Goal: Task Accomplishment & Management: Use online tool/utility

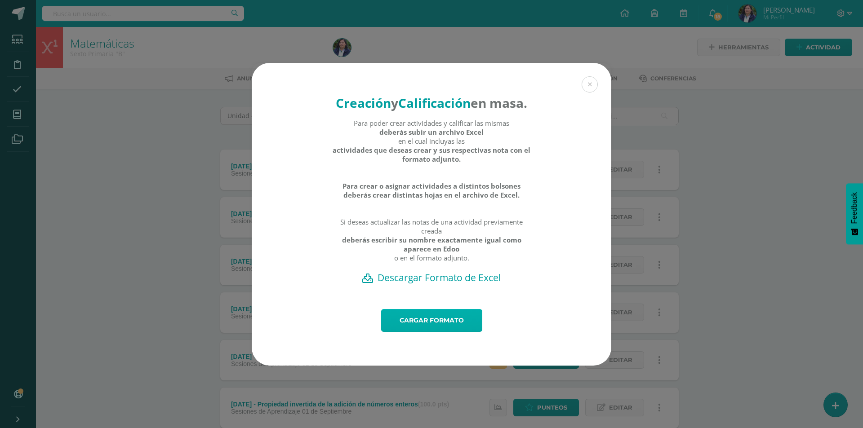
click at [440, 325] on link "Cargar formato" at bounding box center [431, 320] width 101 height 23
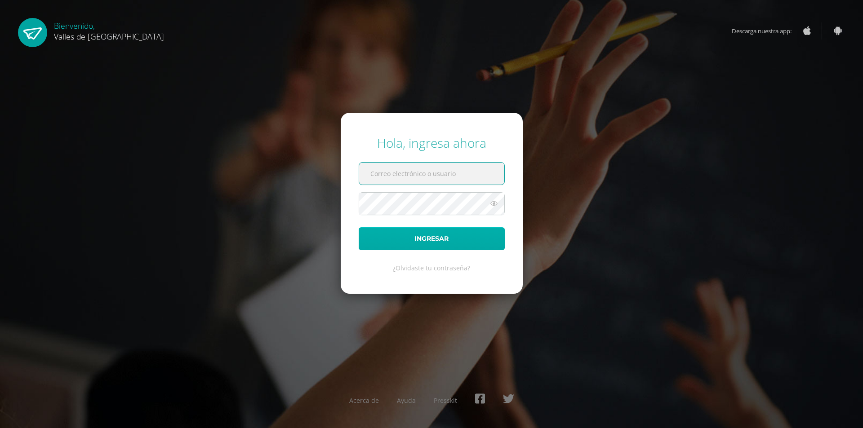
type input "[PERSON_NAME][EMAIL_ADDRESS][DOMAIN_NAME]"
click at [423, 241] on button "Ingresar" at bounding box center [432, 238] width 146 height 23
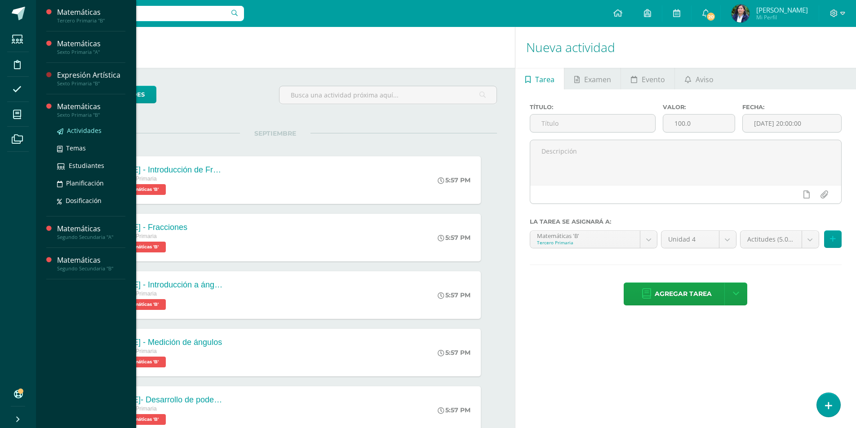
click at [84, 127] on span "Actividades" at bounding box center [84, 130] width 35 height 9
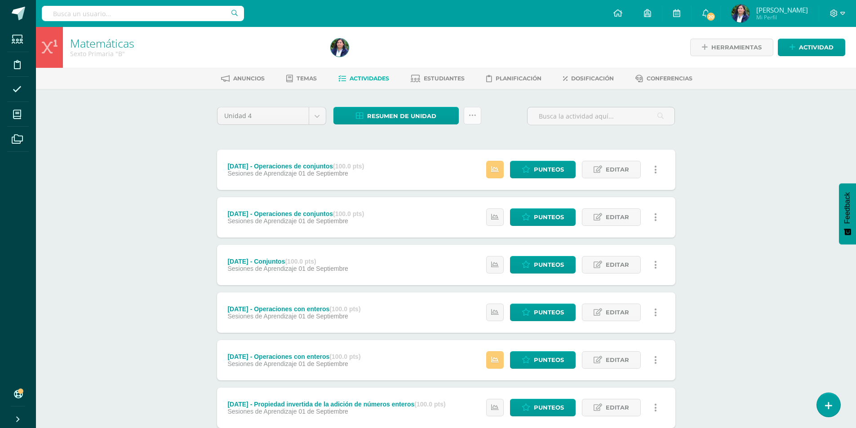
click at [470, 111] on link at bounding box center [473, 116] width 18 height 18
click at [450, 145] on link "Subir actividades en masa" at bounding box center [450, 145] width 99 height 22
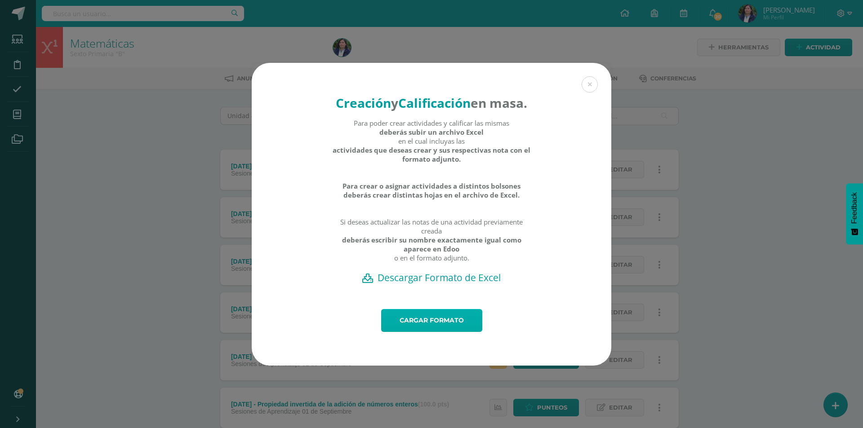
click at [441, 328] on link "Cargar formato" at bounding box center [431, 320] width 101 height 23
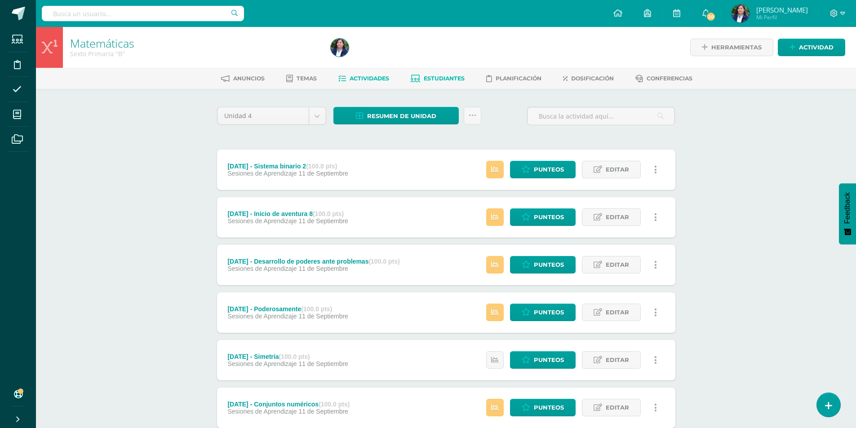
click at [455, 76] on span "Estudiantes" at bounding box center [444, 78] width 41 height 7
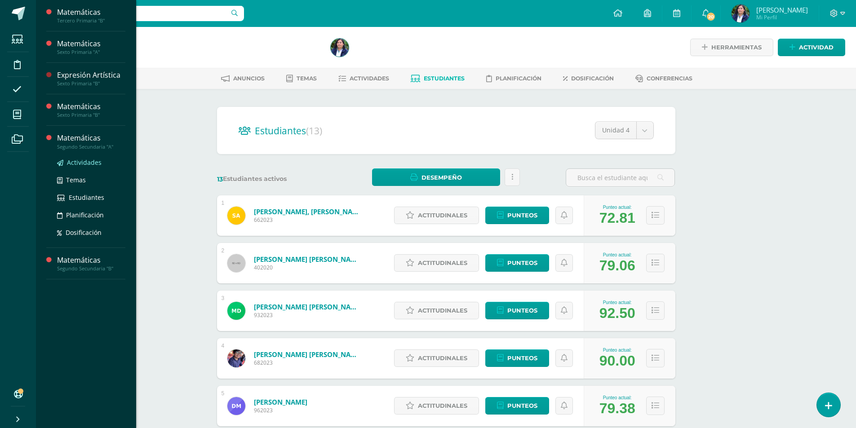
click at [78, 161] on span "Actividades" at bounding box center [84, 162] width 35 height 9
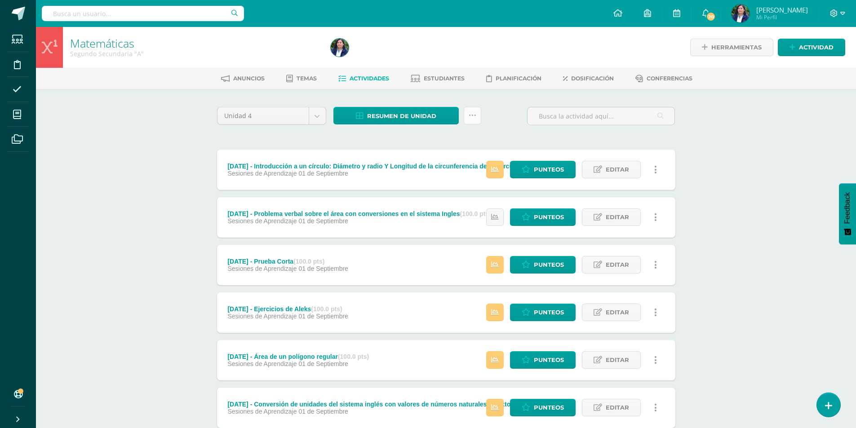
click at [473, 114] on icon at bounding box center [473, 116] width 8 height 8
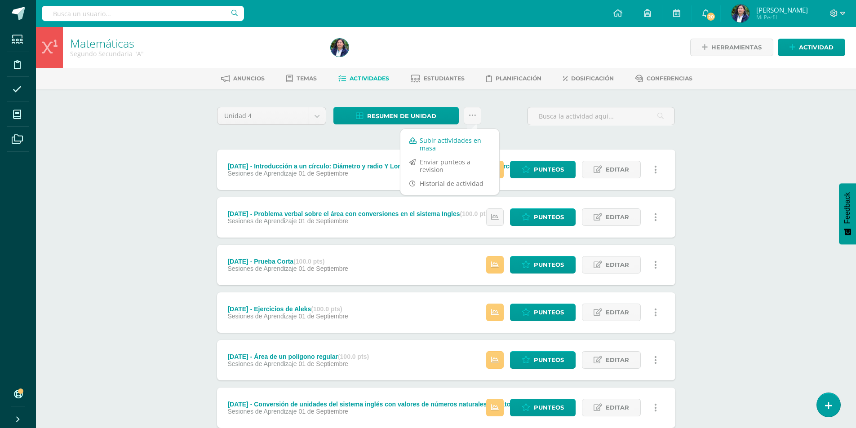
click at [464, 139] on link "Subir actividades en masa" at bounding box center [450, 145] width 99 height 22
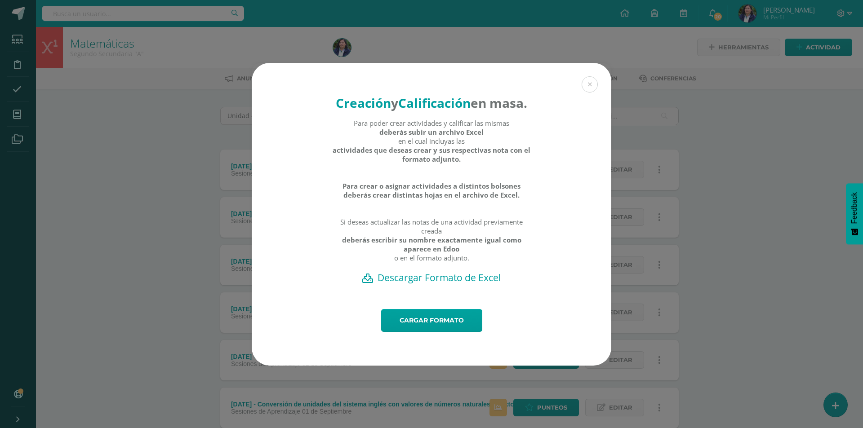
click at [439, 284] on h2 "Descargar Formato de Excel" at bounding box center [431, 278] width 328 height 13
click at [434, 331] on link "Cargar formato" at bounding box center [431, 320] width 101 height 23
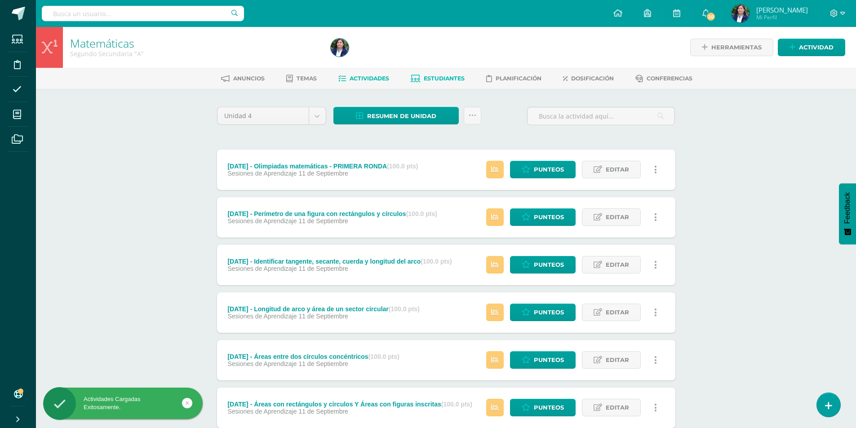
click at [453, 78] on span "Estudiantes" at bounding box center [444, 78] width 41 height 7
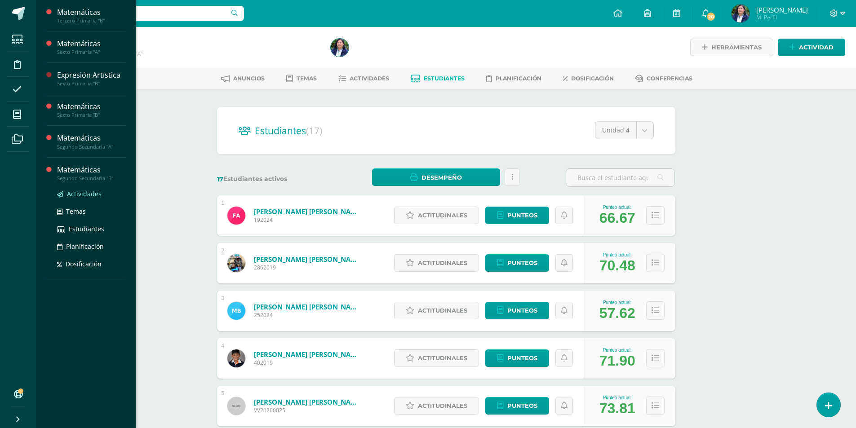
click at [76, 193] on span "Actividades" at bounding box center [84, 194] width 35 height 9
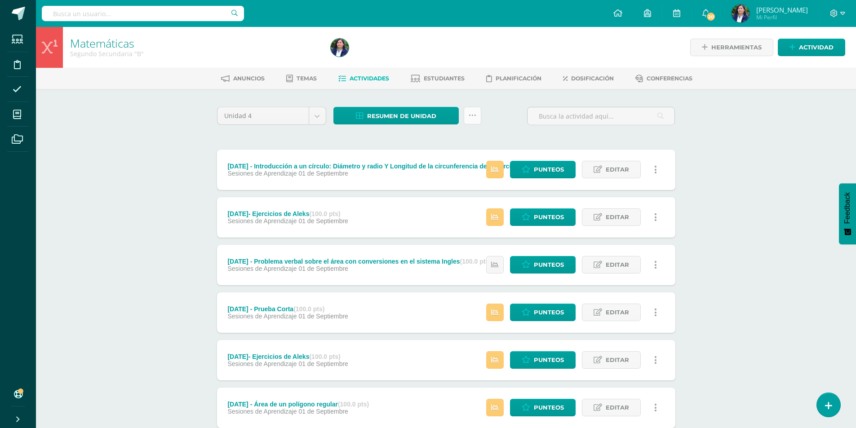
click at [470, 119] on icon at bounding box center [473, 116] width 8 height 8
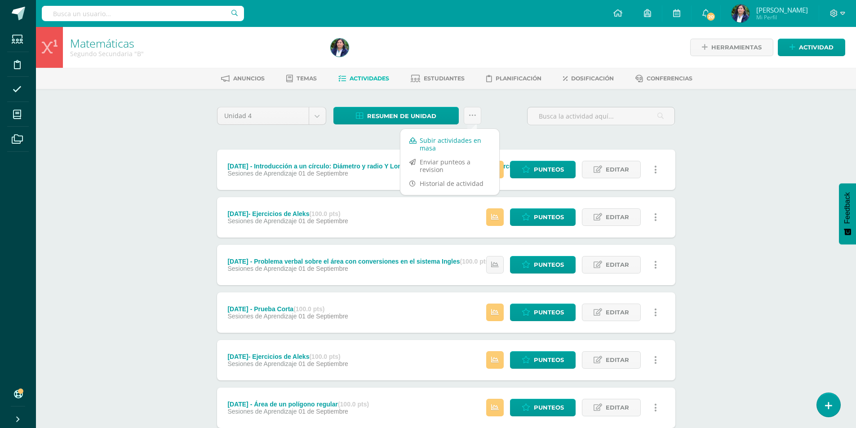
click at [467, 140] on link "Subir actividades en masa" at bounding box center [450, 145] width 99 height 22
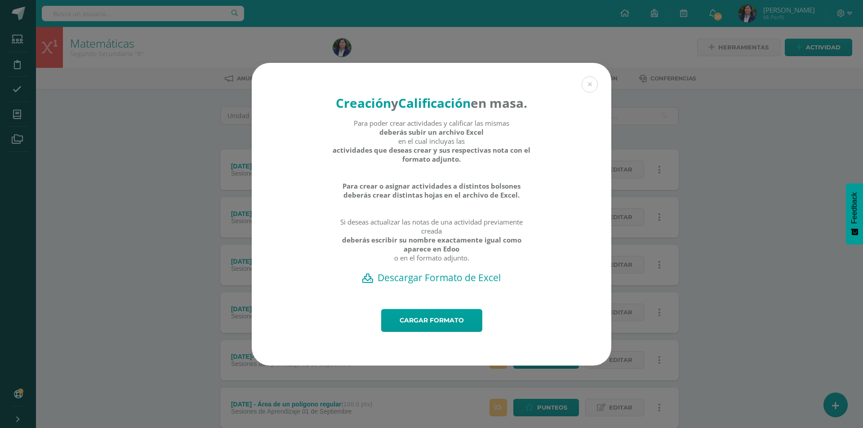
click at [451, 284] on h2 "Descargar Formato de Excel" at bounding box center [431, 278] width 328 height 13
click at [438, 322] on link "Cargar formato" at bounding box center [431, 320] width 101 height 23
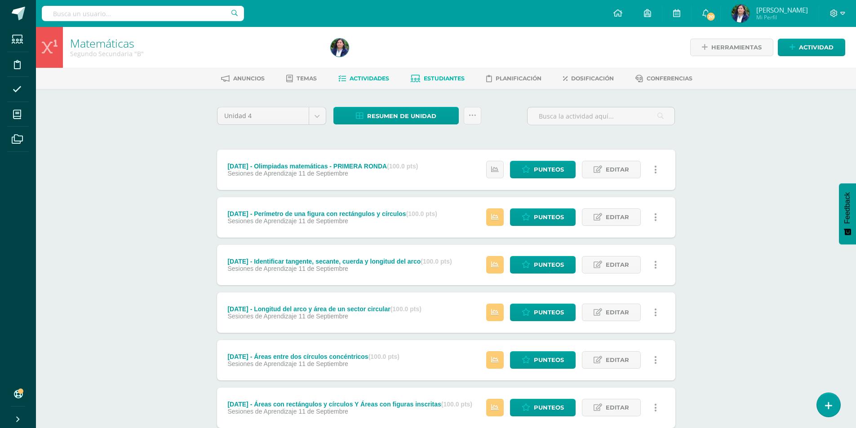
click at [455, 82] on span "Estudiantes" at bounding box center [444, 78] width 41 height 7
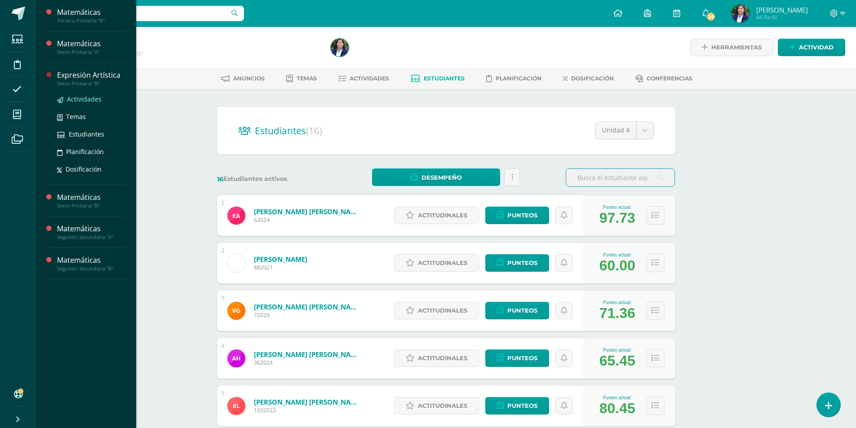
click at [84, 99] on span "Actividades" at bounding box center [84, 99] width 35 height 9
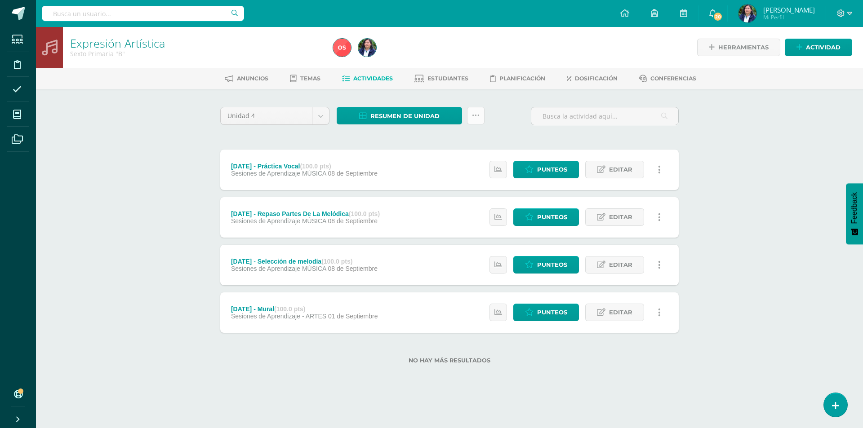
click at [474, 116] on icon at bounding box center [476, 116] width 8 height 8
click at [460, 143] on link "Subir actividades en masa" at bounding box center [453, 145] width 99 height 22
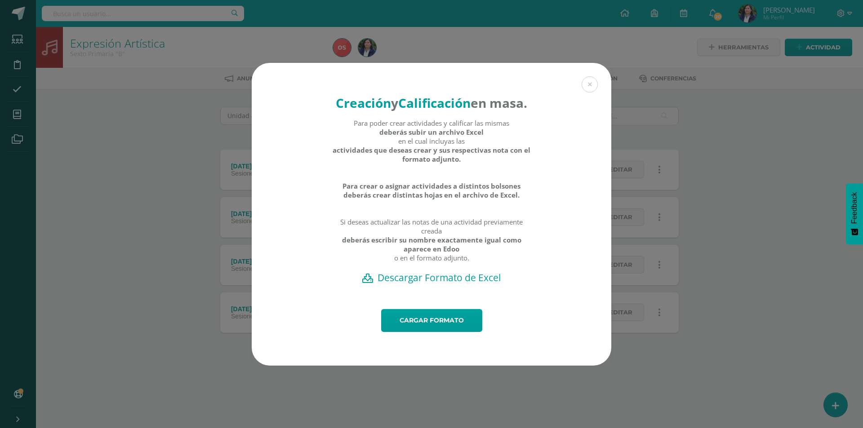
click at [448, 284] on h2 "Descargar Formato de Excel" at bounding box center [431, 278] width 328 height 13
click at [448, 332] on link "Cargar formato" at bounding box center [431, 320] width 101 height 23
